Goal: Find specific page/section: Find specific page/section

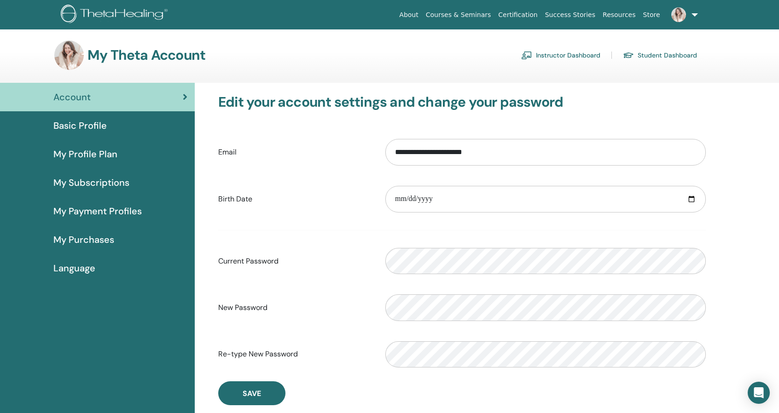
click at [562, 52] on link "Instructor Dashboard" at bounding box center [560, 55] width 79 height 15
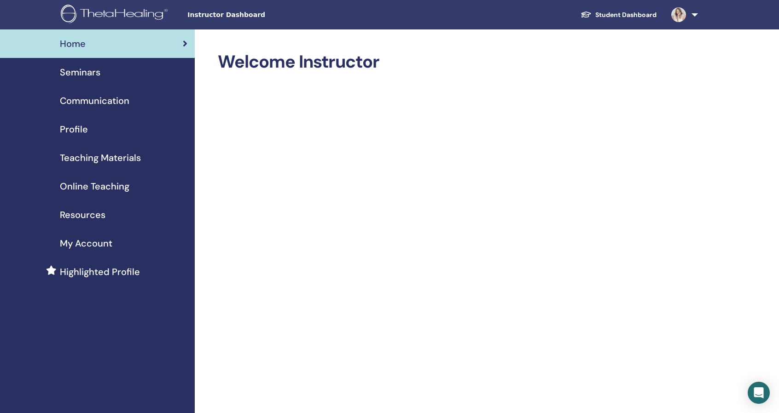
click at [74, 71] on span "Seminars" at bounding box center [80, 72] width 41 height 14
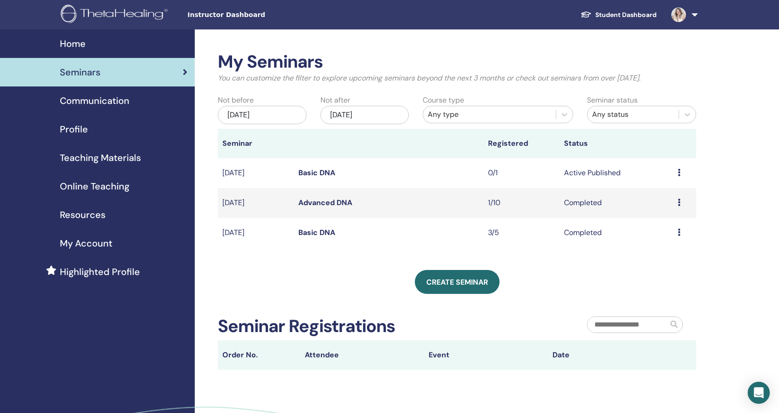
click at [318, 177] on link "Basic DNA" at bounding box center [316, 173] width 37 height 10
click at [61, 47] on span "Home" at bounding box center [73, 44] width 26 height 14
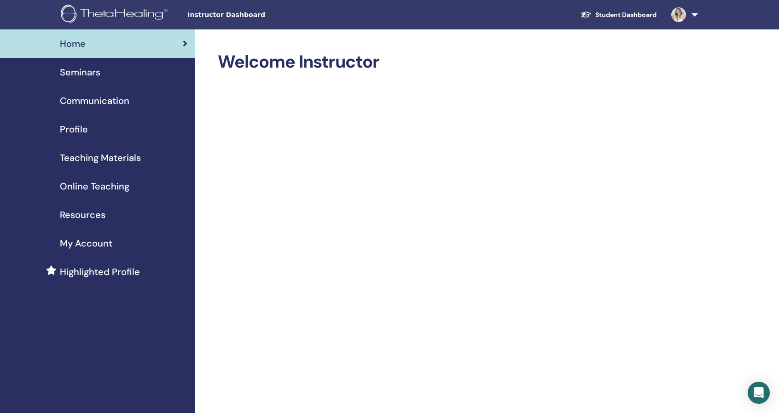
click at [65, 73] on span "Seminars" at bounding box center [80, 72] width 41 height 14
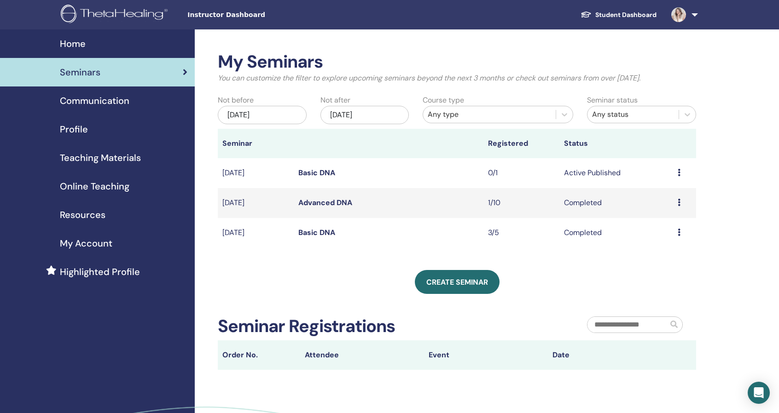
click at [79, 71] on span "Seminars" at bounding box center [80, 72] width 41 height 14
click at [313, 172] on link "Basic DNA" at bounding box center [316, 173] width 37 height 10
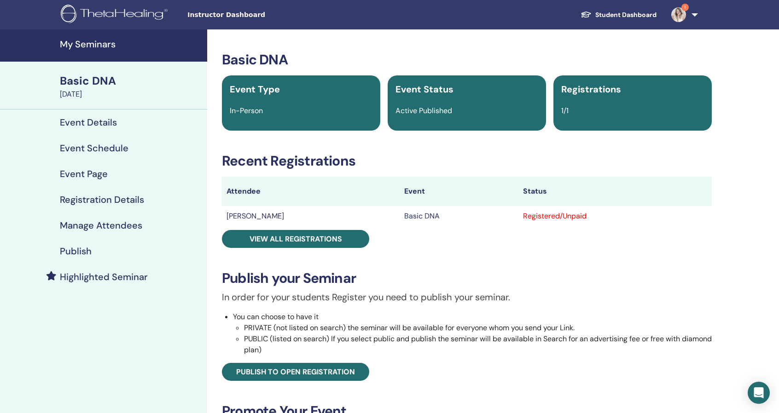
click at [97, 123] on h4 "Event Details" at bounding box center [88, 122] width 57 height 11
